Goal: Transaction & Acquisition: Purchase product/service

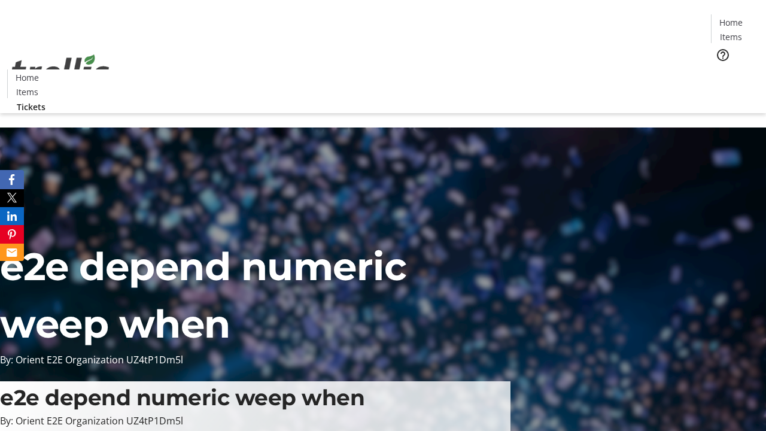
click at [721, 69] on span "Tickets" at bounding box center [735, 75] width 29 height 13
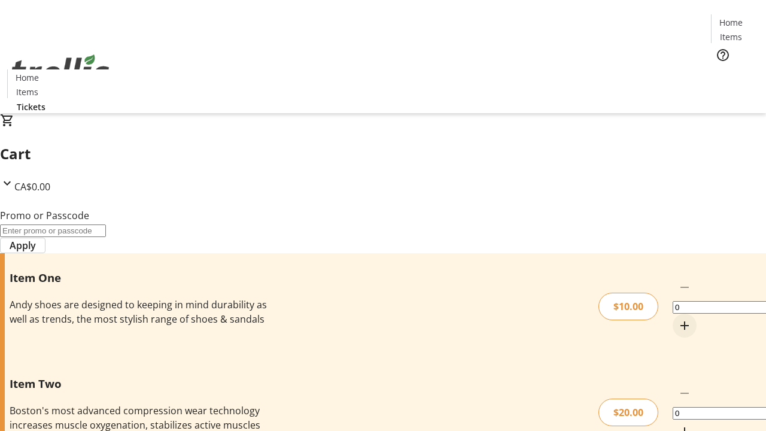
click at [678, 318] on mat-icon "Increment by one" at bounding box center [685, 325] width 14 height 14
type input "1"
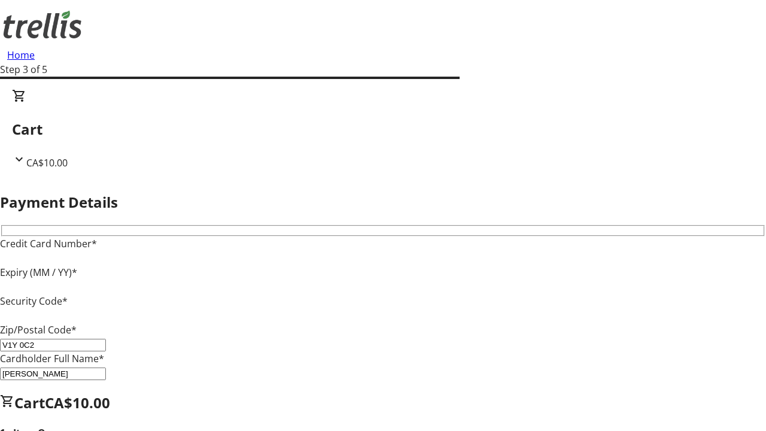
type input "V1Y 0C2"
